Goal: Information Seeking & Learning: Learn about a topic

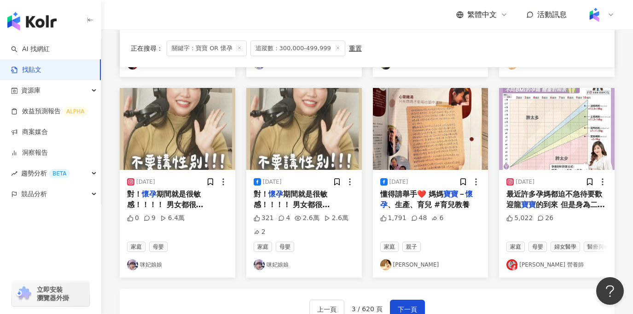
scroll to position [451, 0]
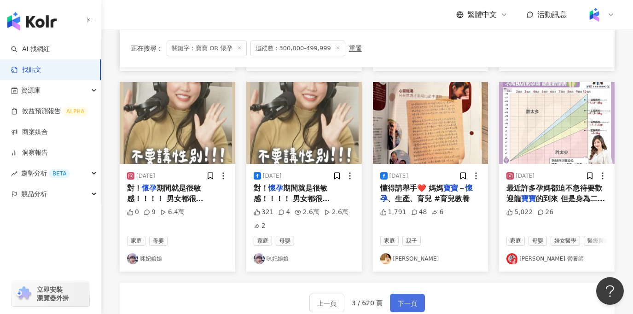
click at [411, 303] on span "下一頁" at bounding box center [407, 303] width 19 height 11
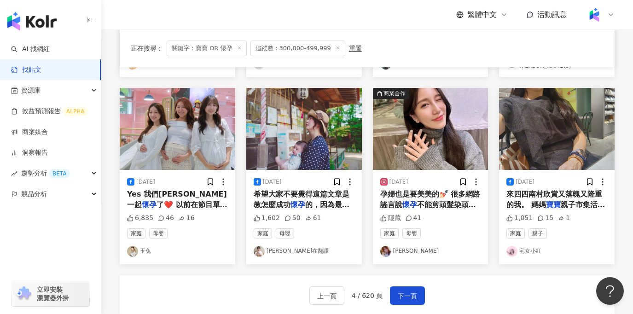
scroll to position [437, 0]
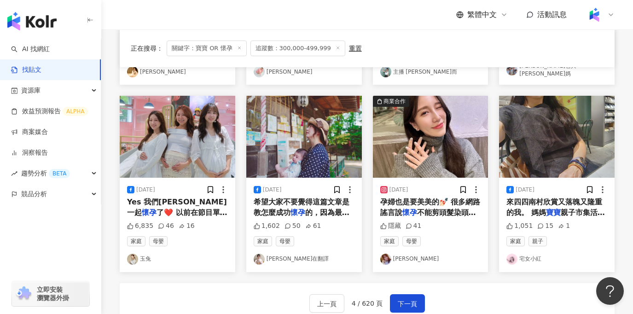
click at [177, 204] on span "Yes 我們洪玉米一起" at bounding box center [177, 207] width 100 height 19
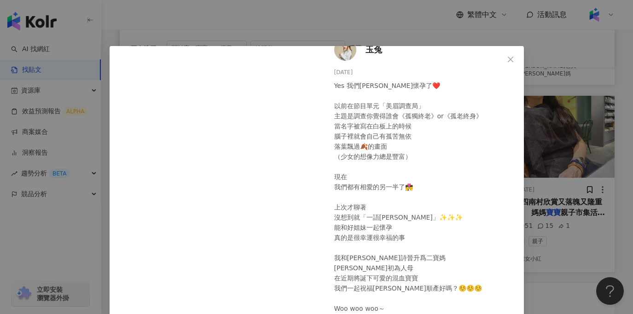
scroll to position [0, 0]
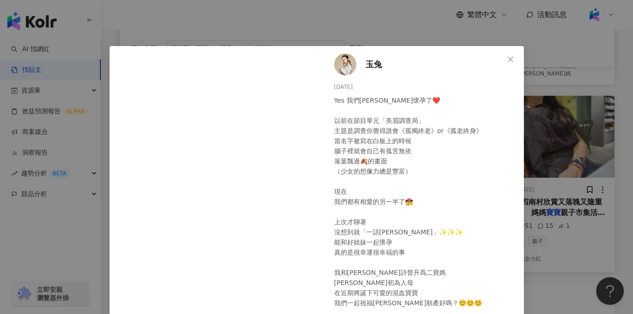
click at [377, 66] on span "玉兔" at bounding box center [374, 64] width 17 height 13
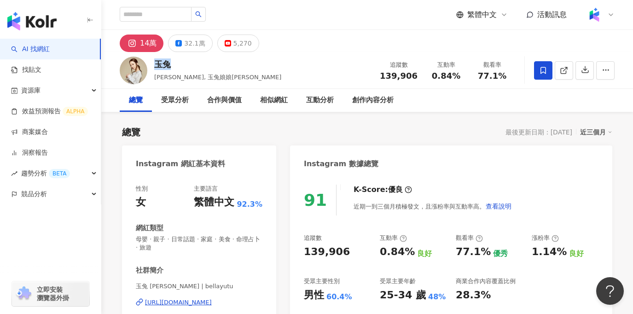
drag, startPoint x: 182, startPoint y: 67, endPoint x: 156, endPoint y: 66, distance: 25.4
click at [156, 66] on div "玉兔" at bounding box center [217, 65] width 127 height 12
copy div "玉兔"
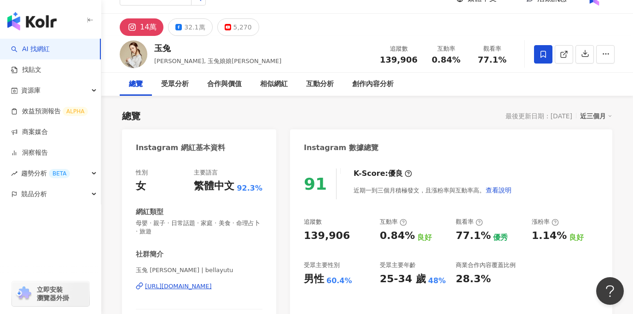
scroll to position [19, 0]
